Goal: Task Accomplishment & Management: Use online tool/utility

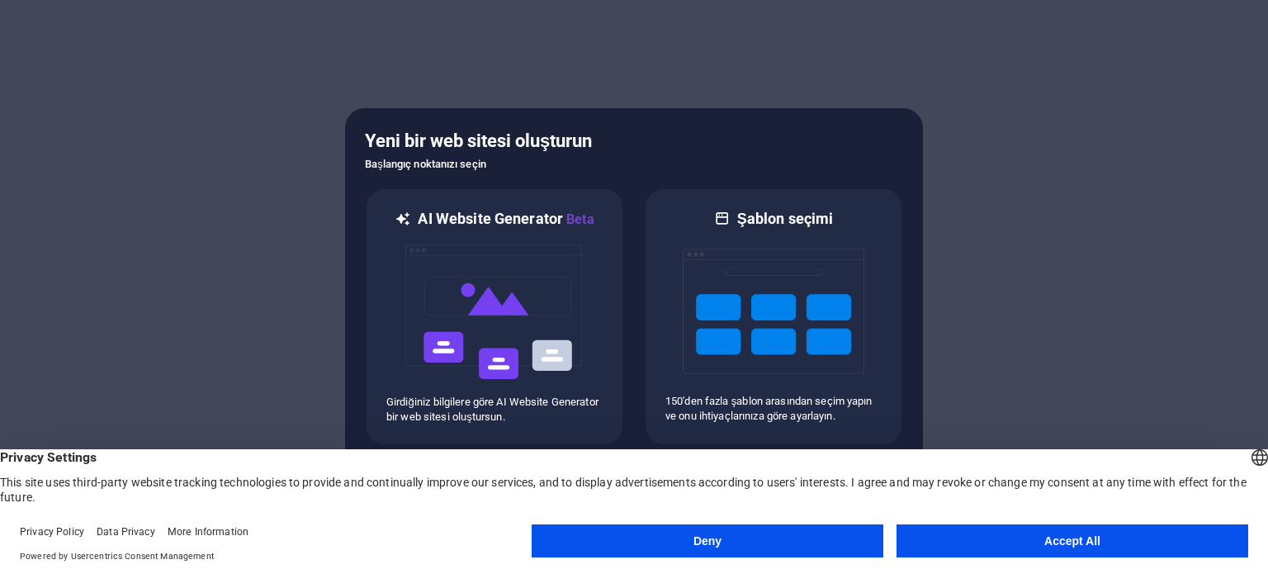
click at [1037, 548] on button "Accept All" at bounding box center [1073, 540] width 352 height 33
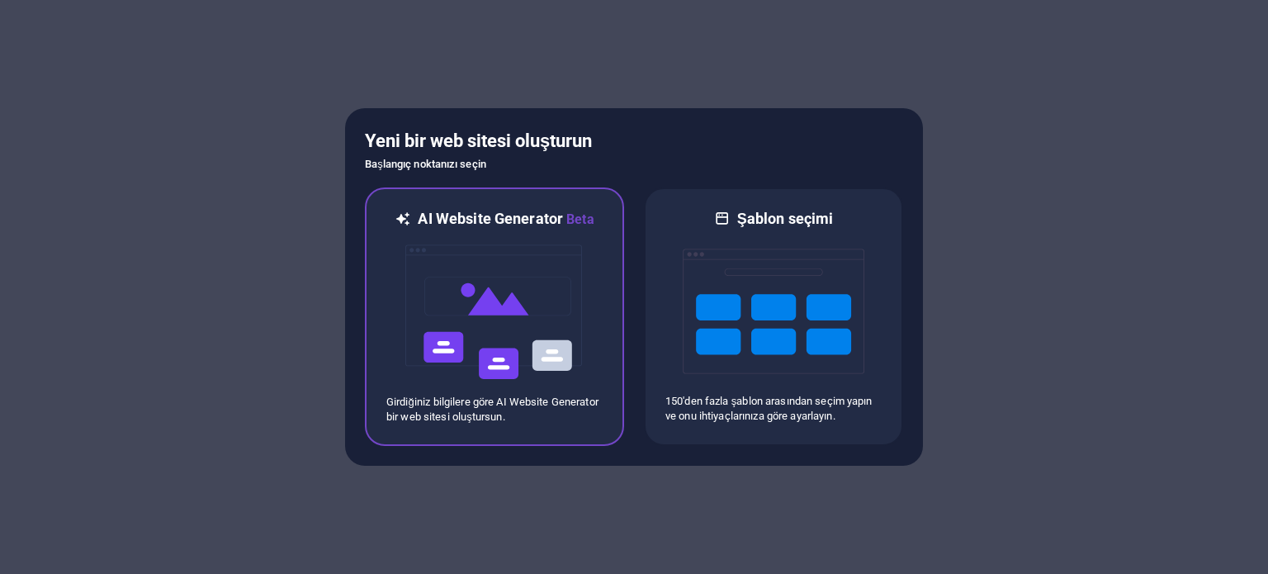
click at [571, 345] on img at bounding box center [495, 312] width 182 height 165
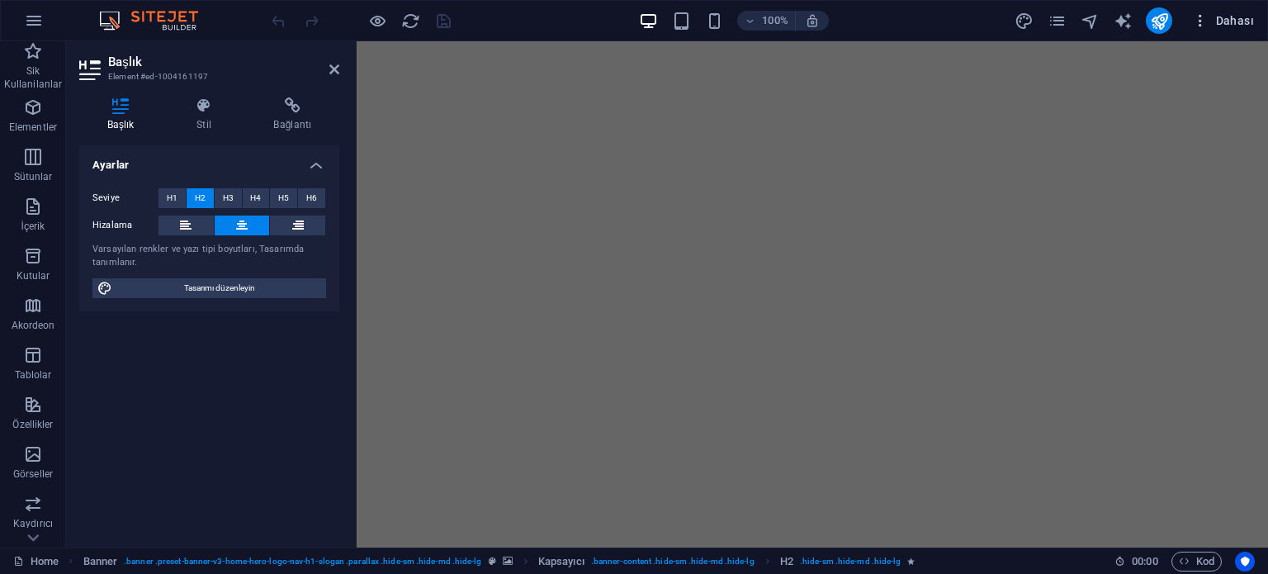
click at [1237, 11] on button "Dahası" at bounding box center [1223, 20] width 75 height 26
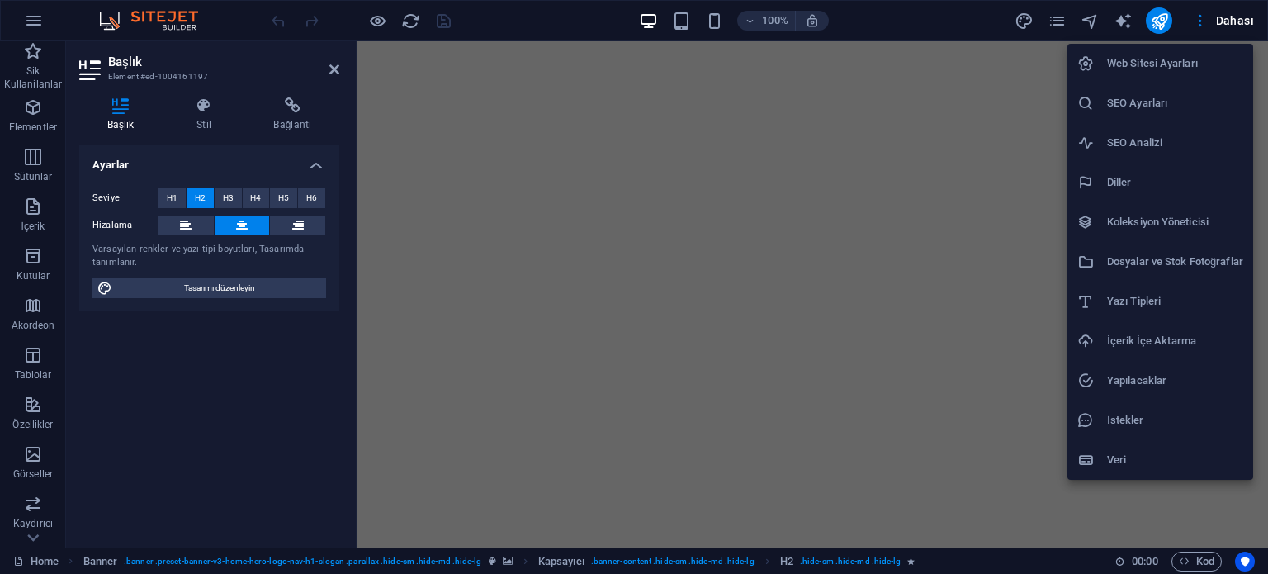
click at [1236, 12] on div at bounding box center [634, 287] width 1268 height 574
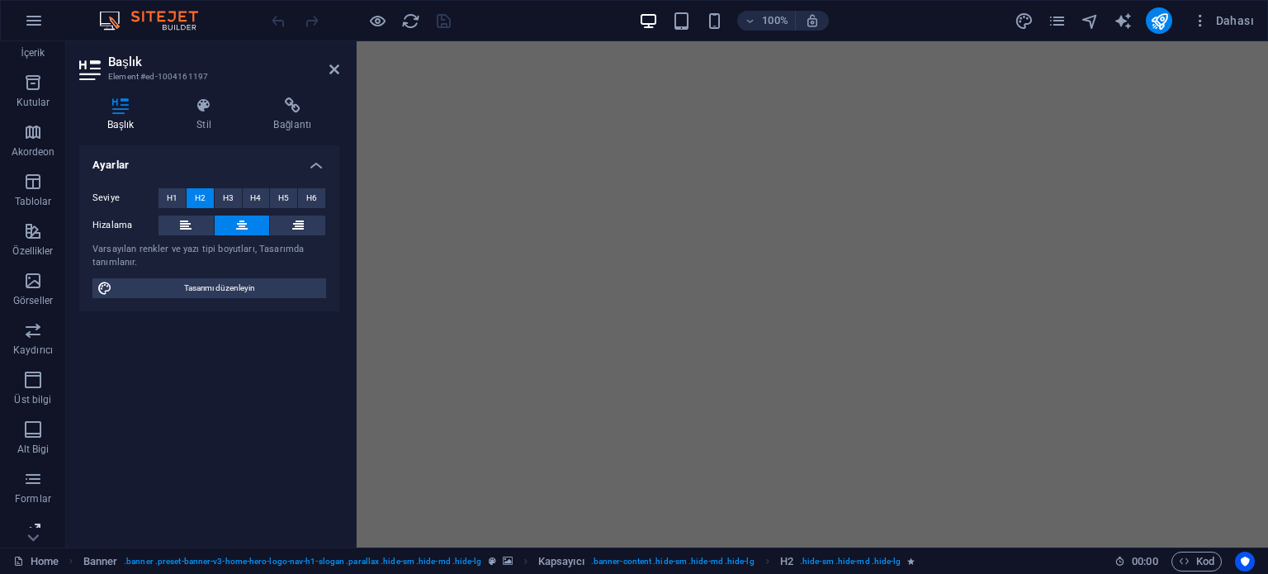
scroll to position [236, 0]
